Goal: Transaction & Acquisition: Obtain resource

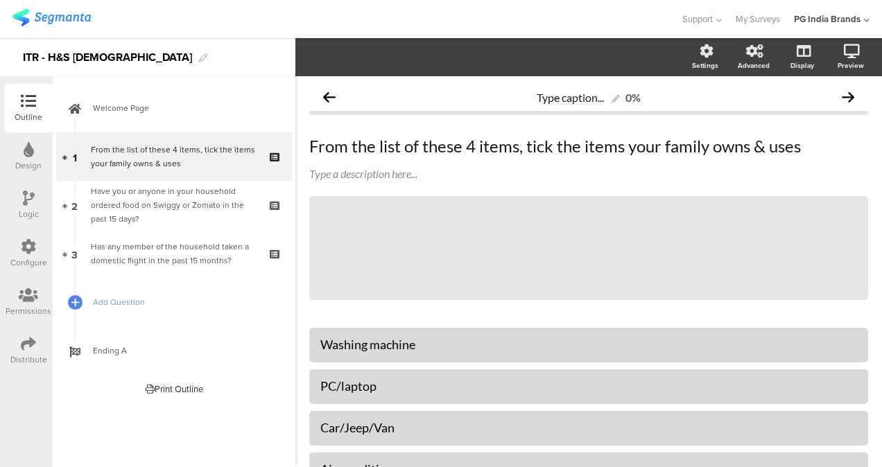
click at [72, 13] on img at bounding box center [51, 17] width 78 height 17
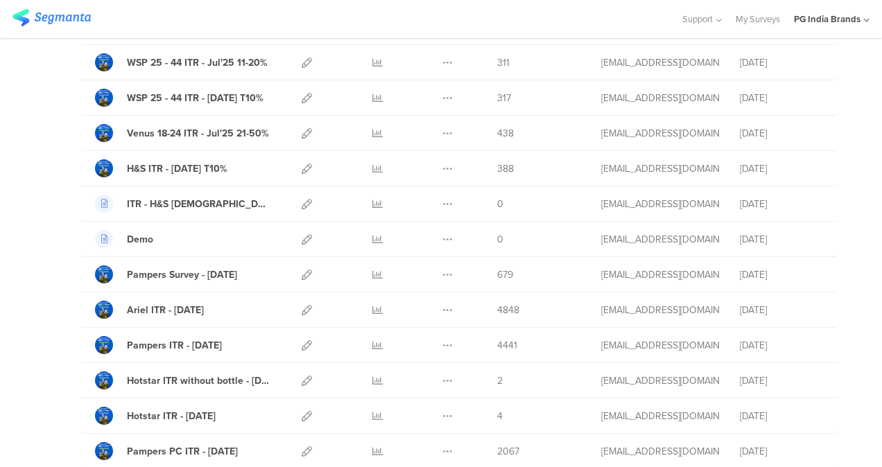
scroll to position [427, 0]
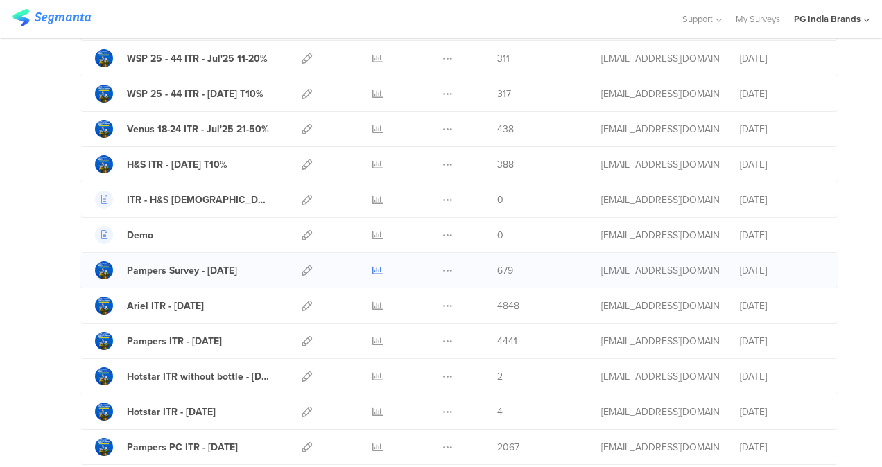
click at [372, 266] on icon at bounding box center [377, 271] width 10 height 10
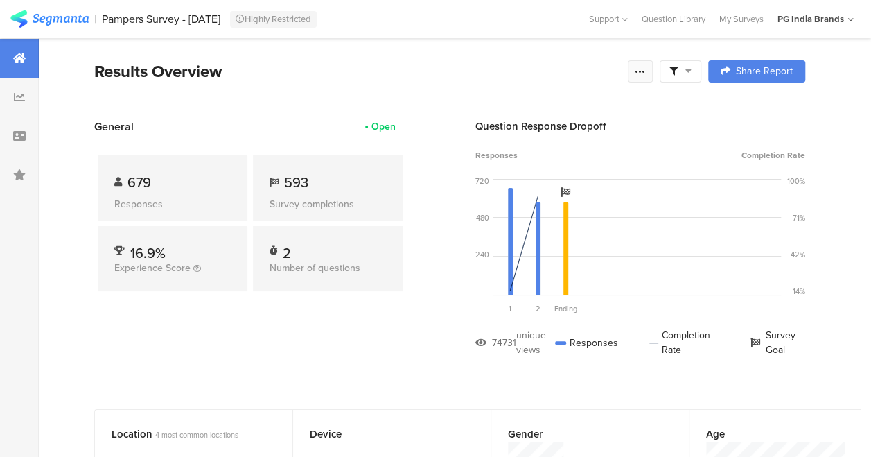
click at [646, 69] on icon at bounding box center [640, 71] width 11 height 11
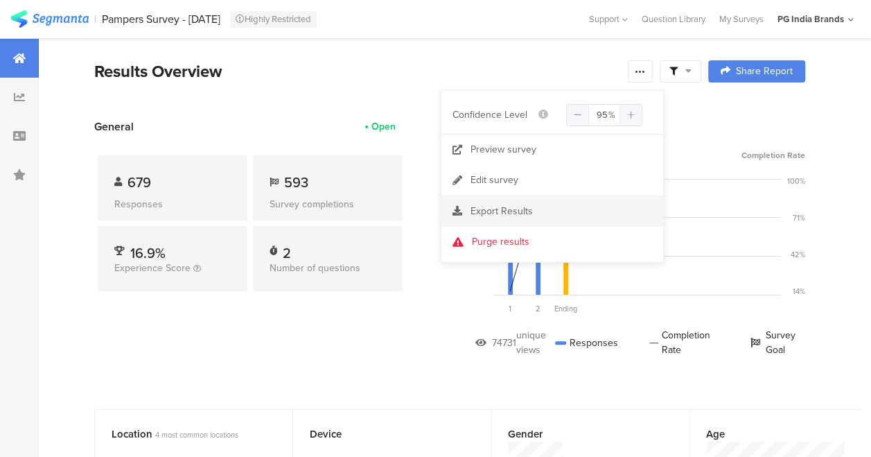
click at [559, 209] on div "Export Results" at bounding box center [553, 212] width 222 height 14
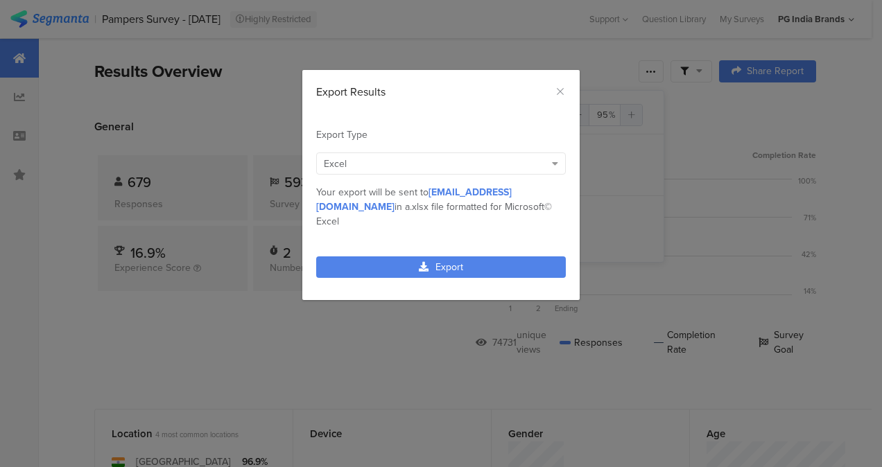
click at [547, 166] on div "Excel" at bounding box center [441, 164] width 250 height 22
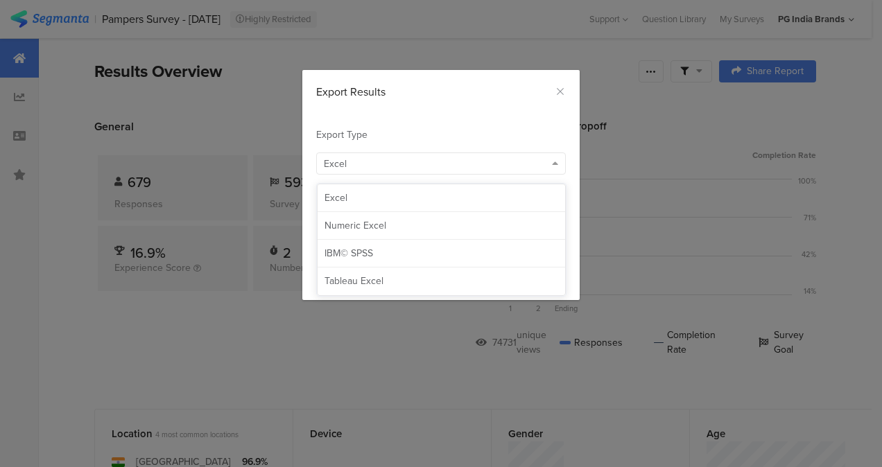
click at [547, 166] on div "Excel" at bounding box center [441, 164] width 250 height 22
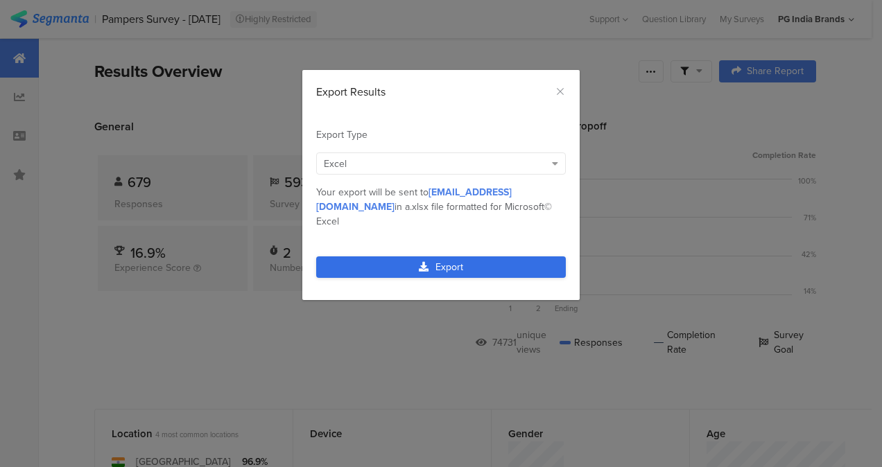
click at [494, 257] on link "Export" at bounding box center [441, 267] width 250 height 21
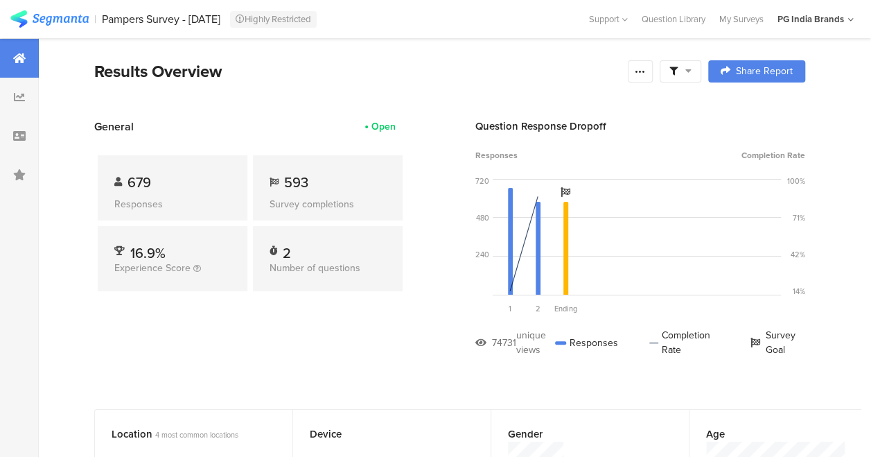
click at [67, 17] on img at bounding box center [49, 18] width 78 height 17
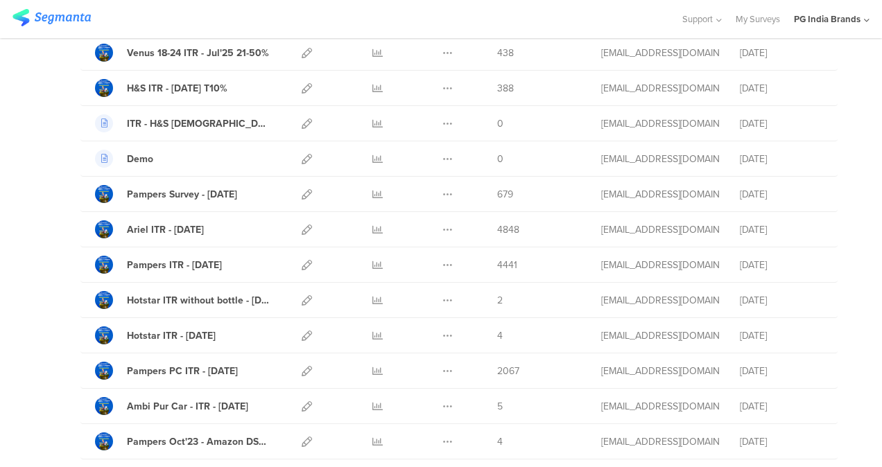
scroll to position [506, 0]
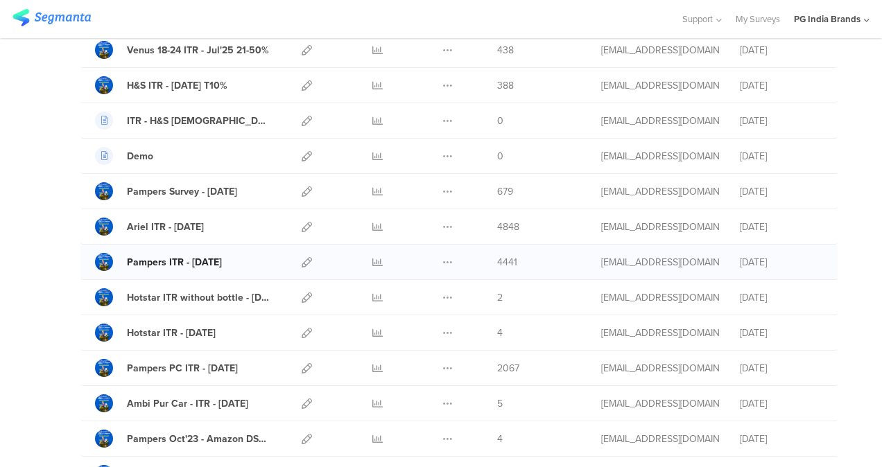
click at [204, 257] on div "Pampers ITR - [DATE]" at bounding box center [174, 262] width 95 height 15
click at [372, 258] on icon at bounding box center [377, 262] width 10 height 10
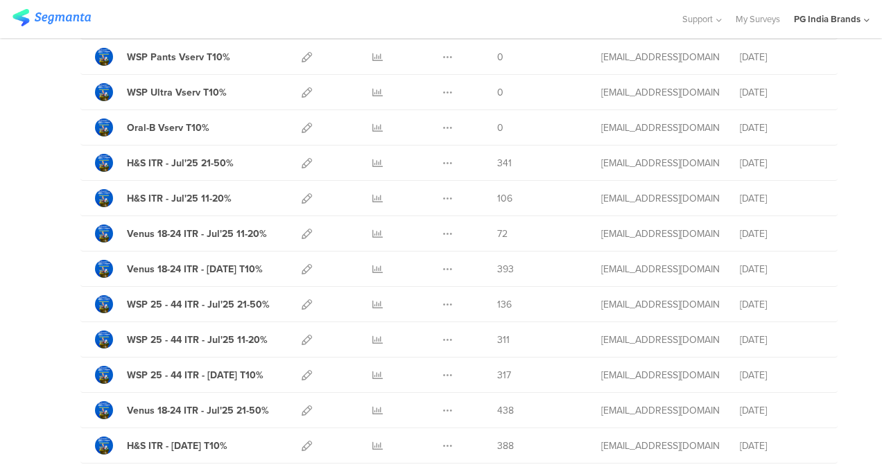
scroll to position [148, 0]
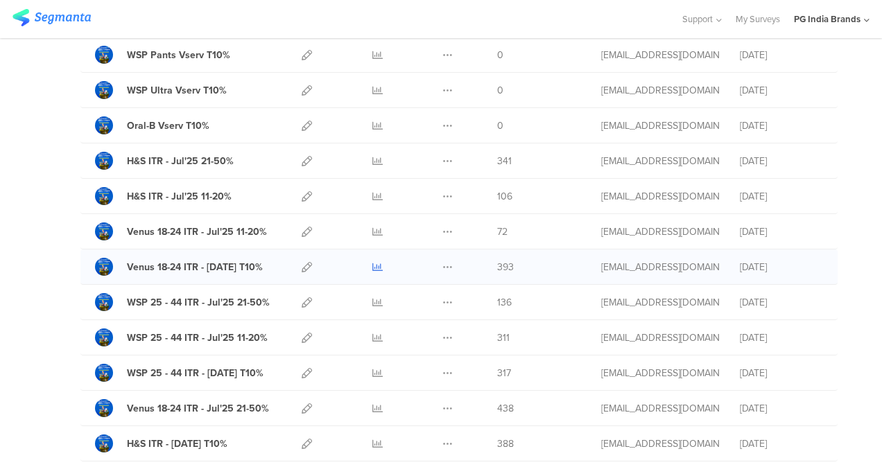
click at [372, 266] on icon at bounding box center [377, 267] width 10 height 10
click at [372, 336] on icon at bounding box center [377, 338] width 10 height 10
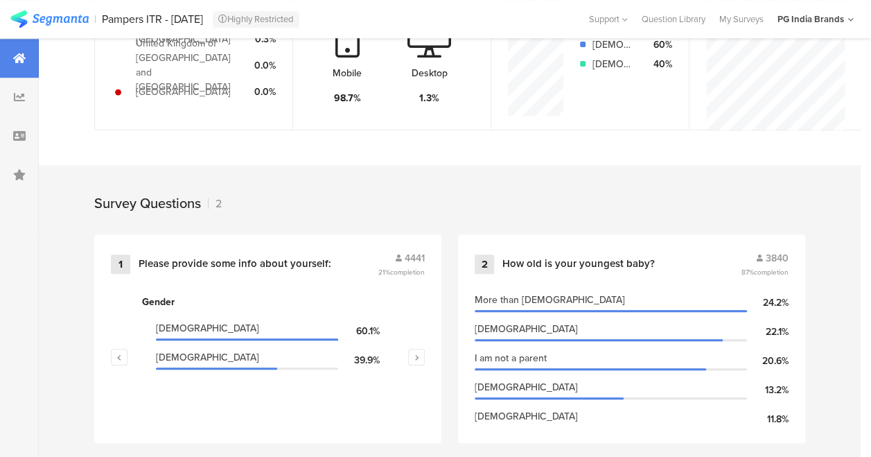
scroll to position [472, 0]
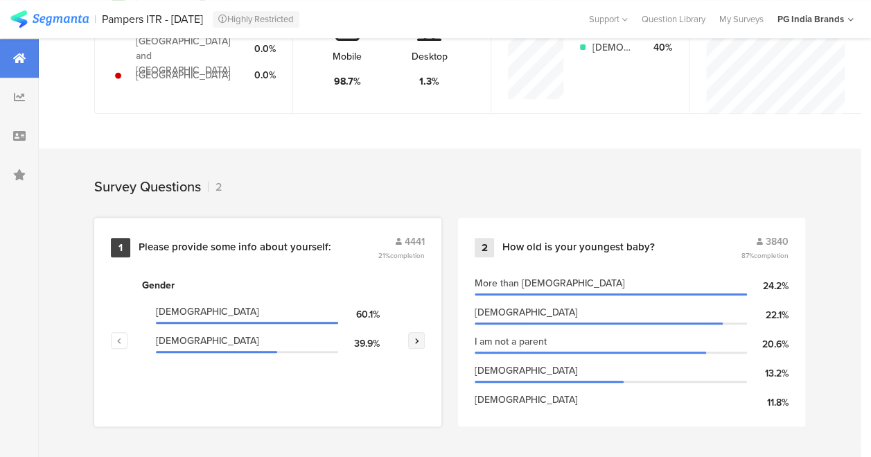
click at [419, 338] on icon "button" at bounding box center [417, 340] width 5 height 8
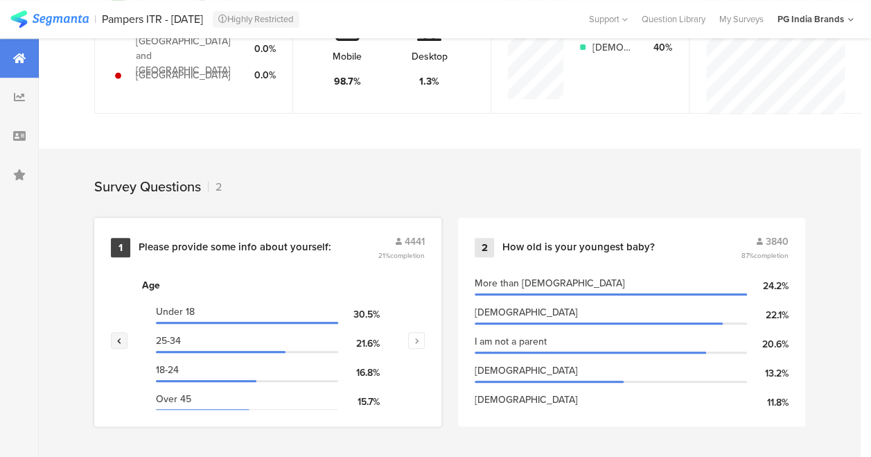
click at [112, 337] on button "button" at bounding box center [119, 340] width 17 height 17
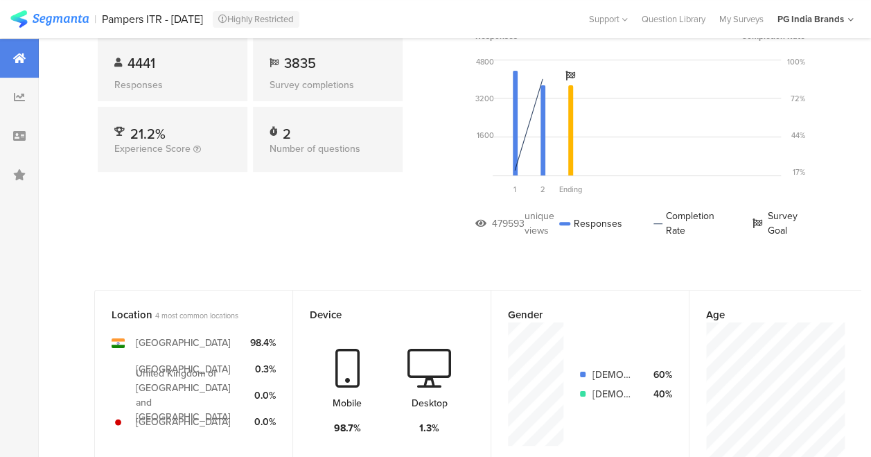
scroll to position [0, 0]
